Goal: Task Accomplishment & Management: Manage account settings

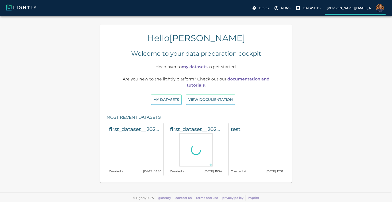
click at [345, 8] on p "[PERSON_NAME][EMAIL_ADDRESS]" at bounding box center [350, 8] width 47 height 5
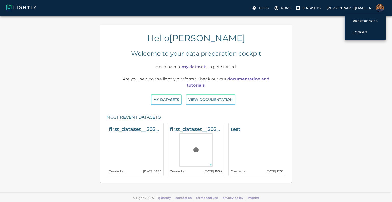
click at [327, 75] on div at bounding box center [196, 101] width 392 height 202
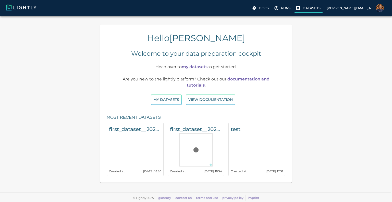
click at [319, 9] on p "Datasets" at bounding box center [312, 8] width 18 height 5
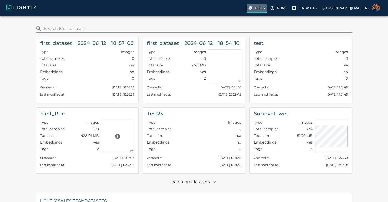
click at [265, 8] on p "Docs" at bounding box center [260, 8] width 10 height 5
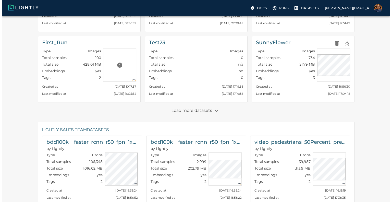
scroll to position [65, 0]
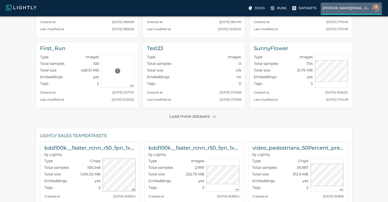
click at [380, 4] on label "matthias@lightly.ai" at bounding box center [351, 9] width 61 height 12
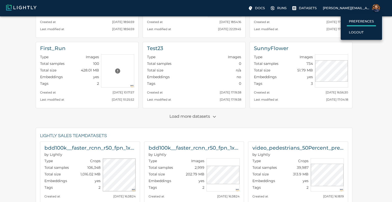
click at [368, 26] on label "Preferences" at bounding box center [361, 21] width 29 height 9
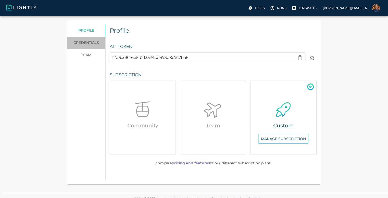
click at [88, 44] on link "credentials" at bounding box center [86, 43] width 38 height 12
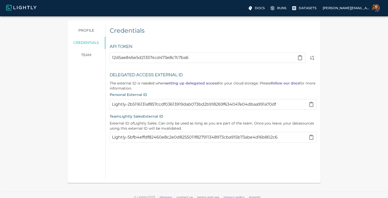
click at [86, 57] on link "team" at bounding box center [86, 55] width 38 height 12
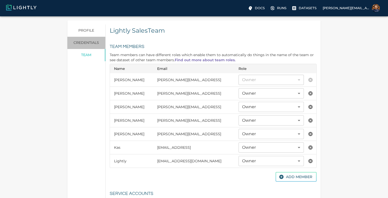
click at [82, 44] on link "credentials" at bounding box center [86, 43] width 38 height 12
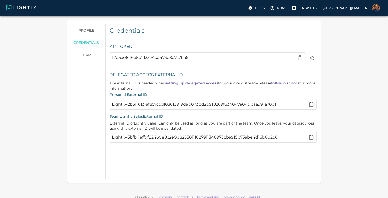
click at [87, 55] on link "team" at bounding box center [86, 55] width 38 height 12
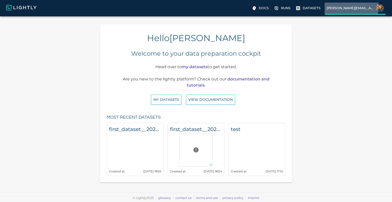
click at [351, 7] on p "[PERSON_NAME][EMAIL_ADDRESS]" at bounding box center [350, 8] width 47 height 5
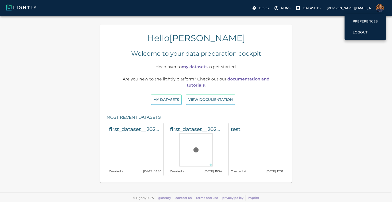
click at [322, 43] on div at bounding box center [196, 101] width 392 height 202
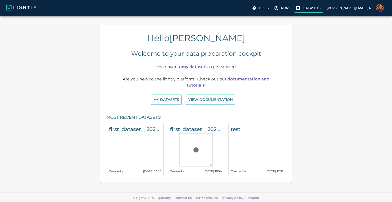
click at [321, 7] on p "Datasets" at bounding box center [312, 8] width 18 height 5
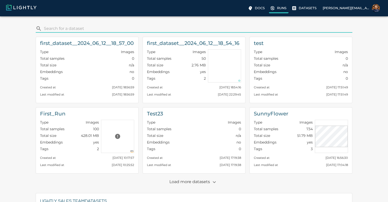
click at [287, 7] on p "Runs" at bounding box center [281, 8] width 9 height 5
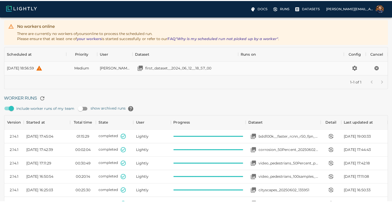
scroll to position [40, 0]
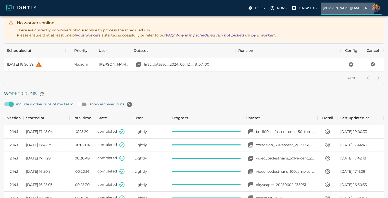
click at [356, 7] on p "matthias@lightly.ai" at bounding box center [346, 8] width 47 height 5
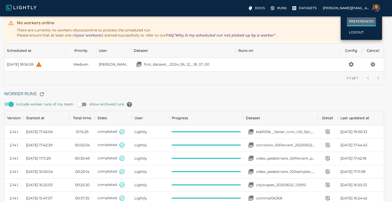
click at [358, 21] on p "Preferences" at bounding box center [361, 21] width 25 height 5
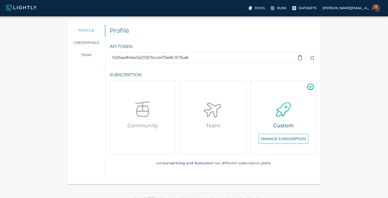
click at [93, 44] on link "credentials" at bounding box center [86, 43] width 38 height 12
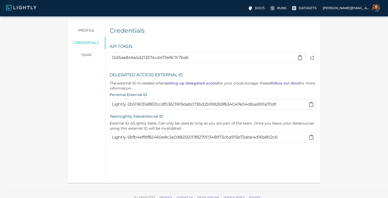
click at [88, 55] on link "team" at bounding box center [86, 55] width 38 height 12
